Goal: Task Accomplishment & Management: Complete application form

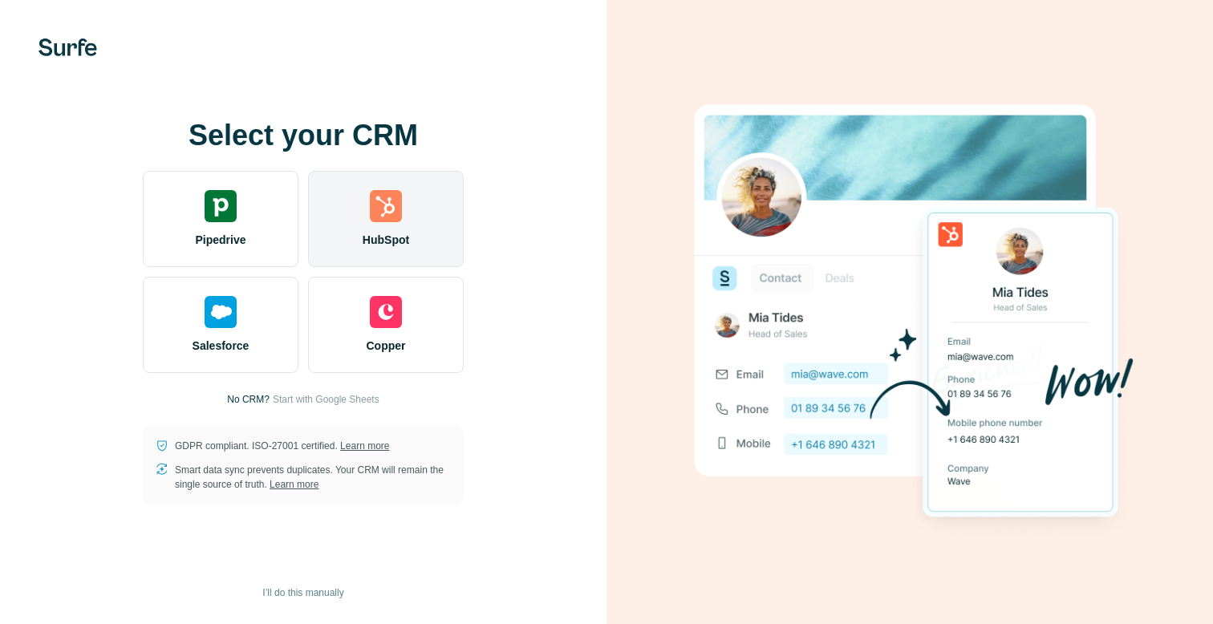
click at [401, 246] on span "HubSpot" at bounding box center [386, 240] width 47 height 16
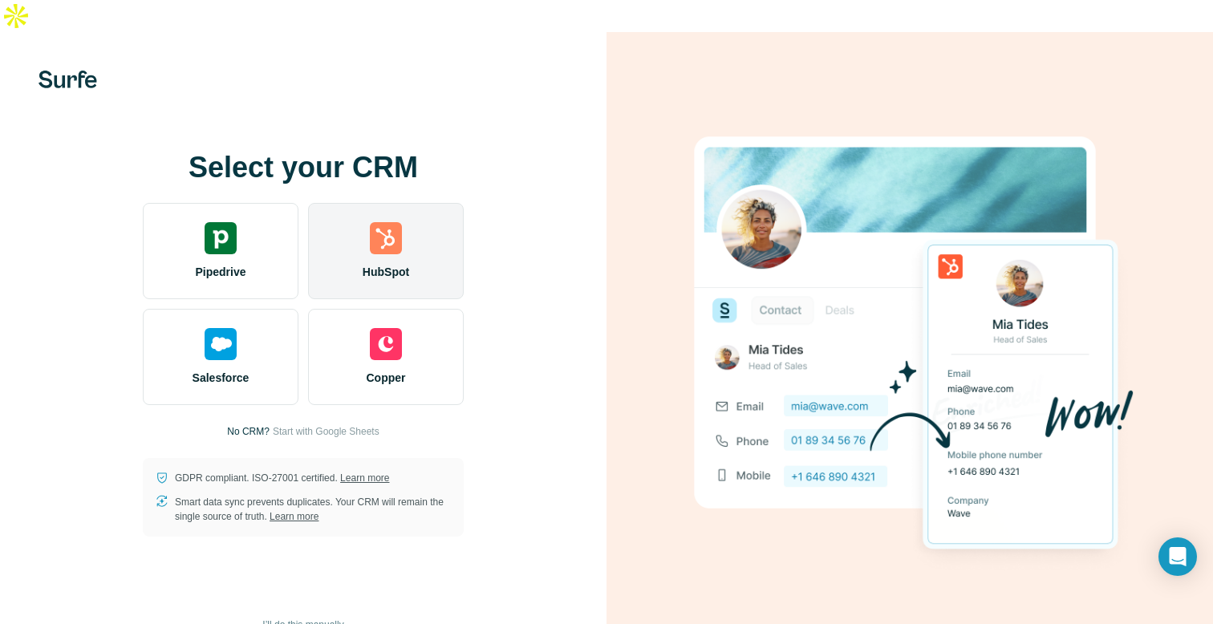
click at [400, 264] on span "HubSpot" at bounding box center [386, 272] width 47 height 16
click at [348, 218] on div "HubSpot" at bounding box center [386, 251] width 156 height 96
click at [408, 224] on div "HubSpot" at bounding box center [386, 251] width 156 height 96
click at [403, 214] on div "HubSpot" at bounding box center [386, 251] width 156 height 96
click at [427, 210] on div "HubSpot" at bounding box center [386, 251] width 156 height 96
